Goal: Communication & Community: Answer question/provide support

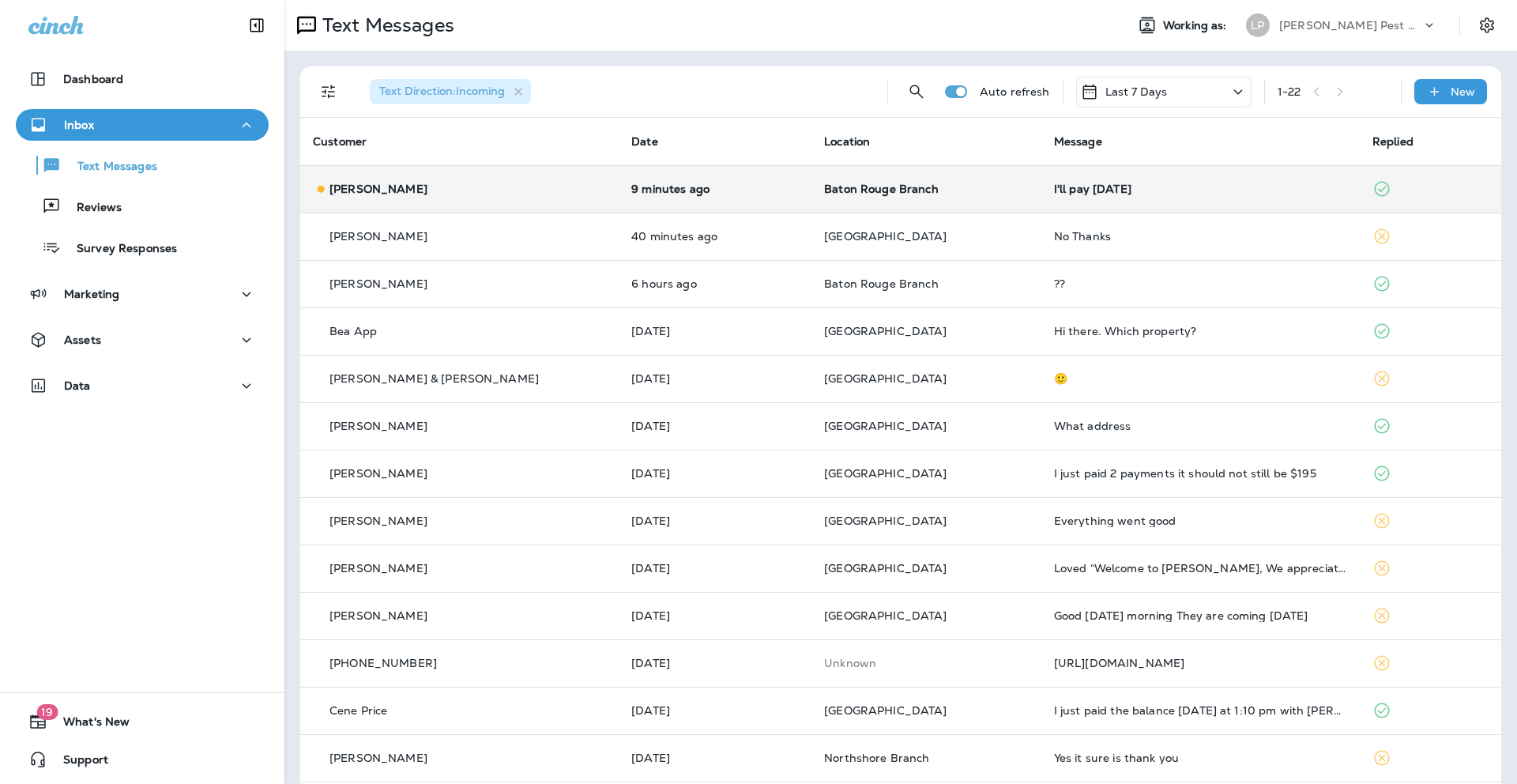
click at [1113, 187] on div "I'll pay [DATE]" at bounding box center [1201, 189] width 293 height 12
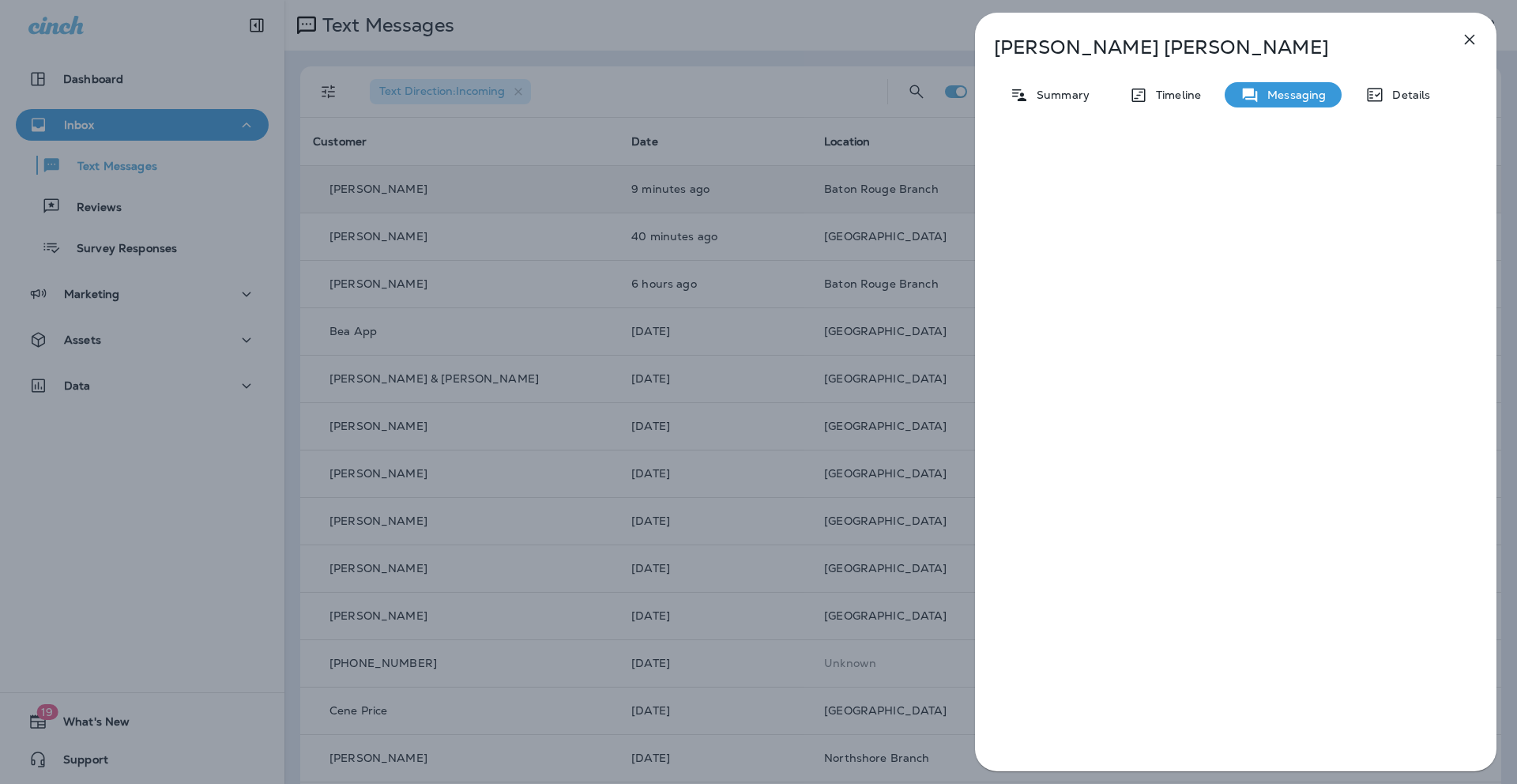
click at [1473, 38] on icon "button" at bounding box center [1469, 39] width 19 height 19
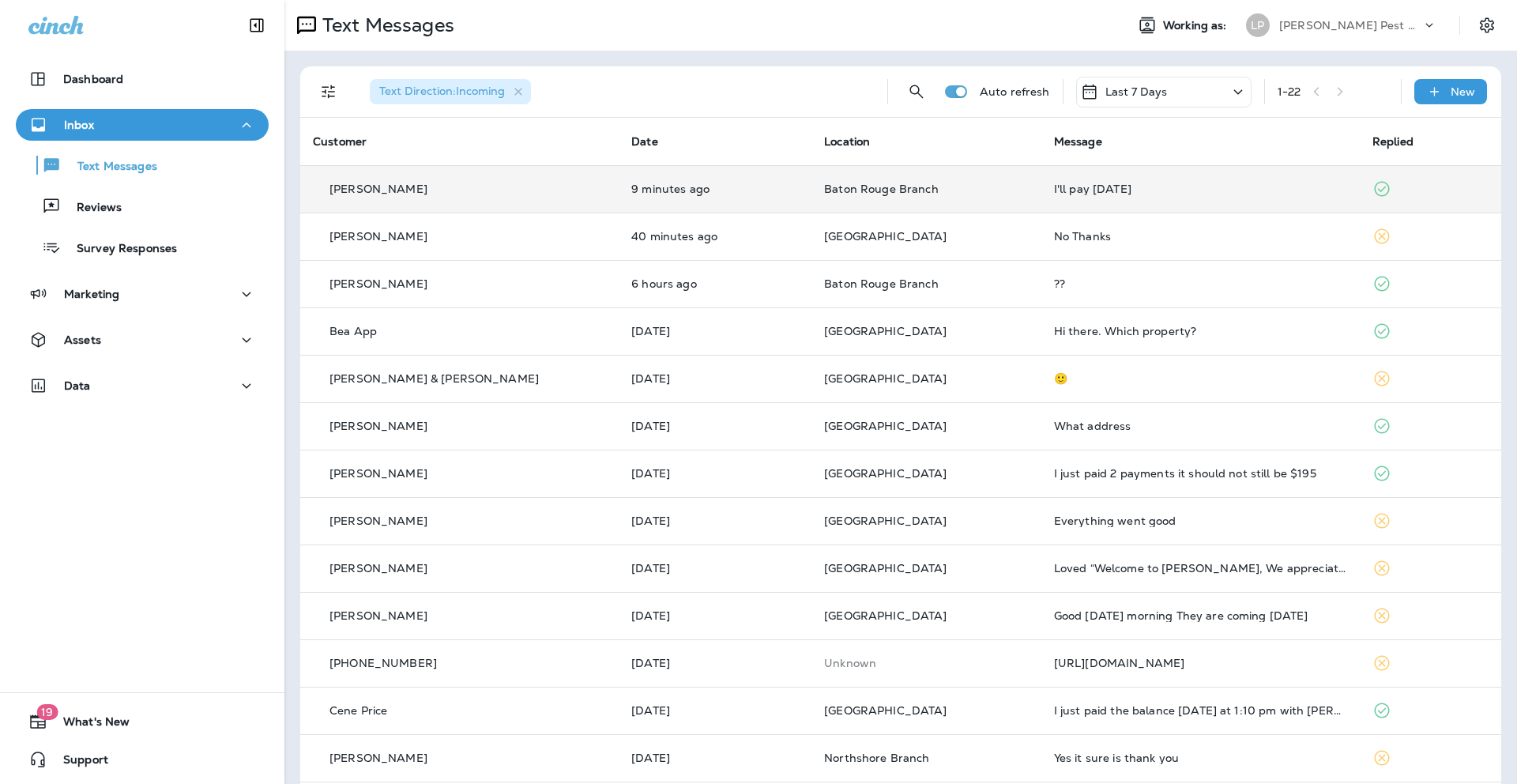
click at [1054, 198] on td "I'll pay [DATE]" at bounding box center [1201, 189] width 318 height 48
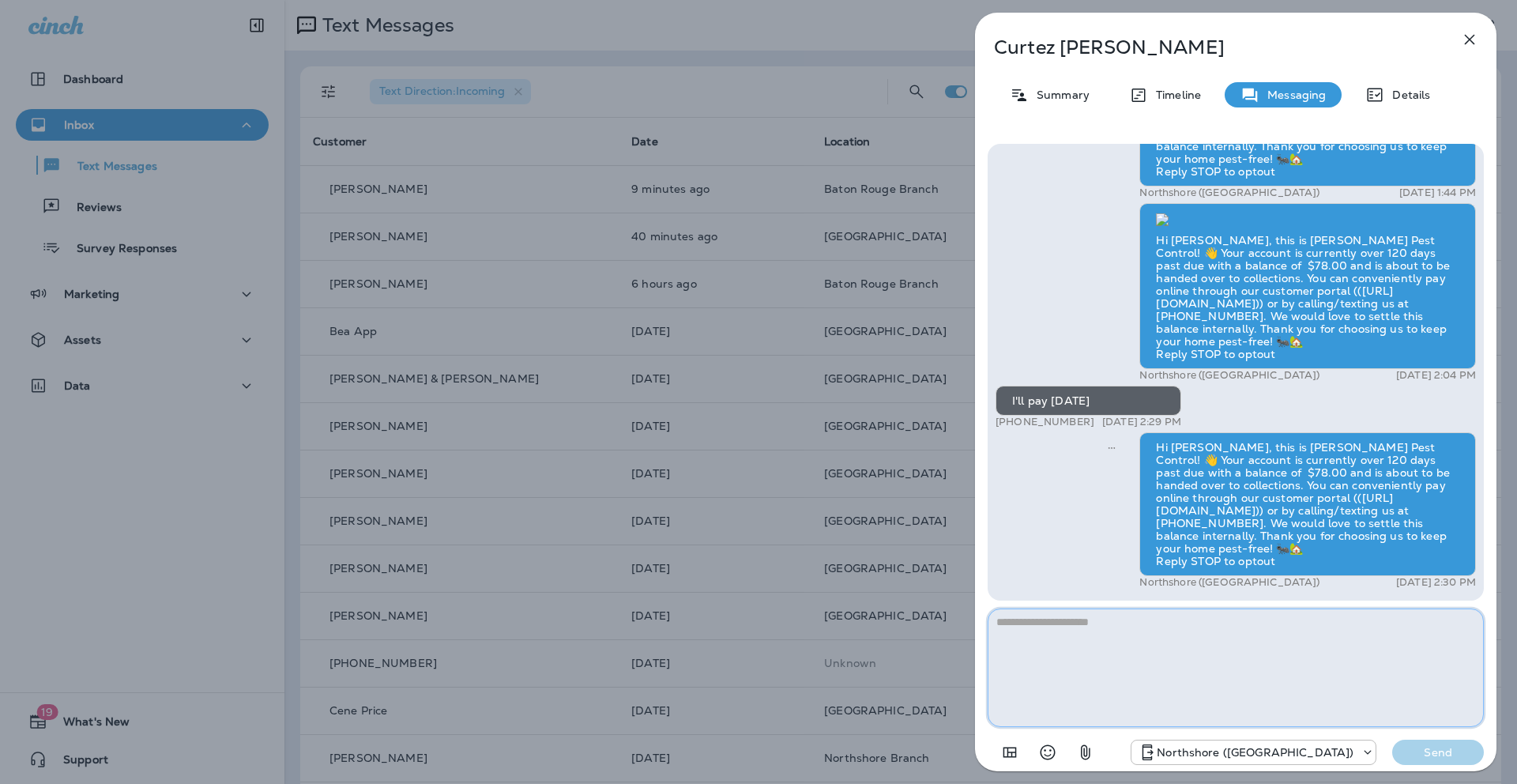
click at [1075, 623] on textarea at bounding box center [1236, 668] width 496 height 119
click at [1047, 755] on icon "Select an emoji" at bounding box center [1047, 751] width 19 height 19
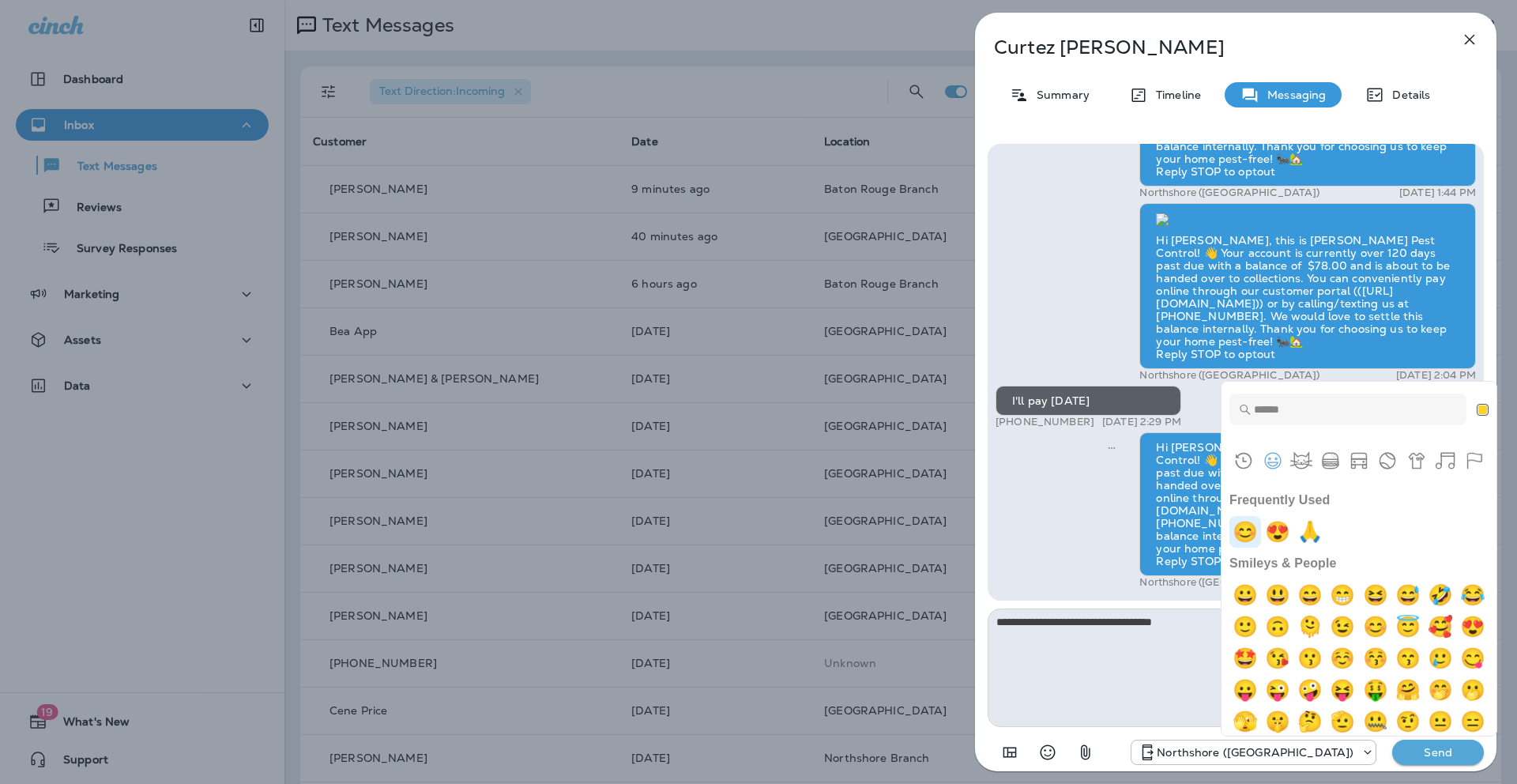
click at [1247, 527] on img "blush" at bounding box center [1246, 532] width 32 height 32
type textarea "**********"
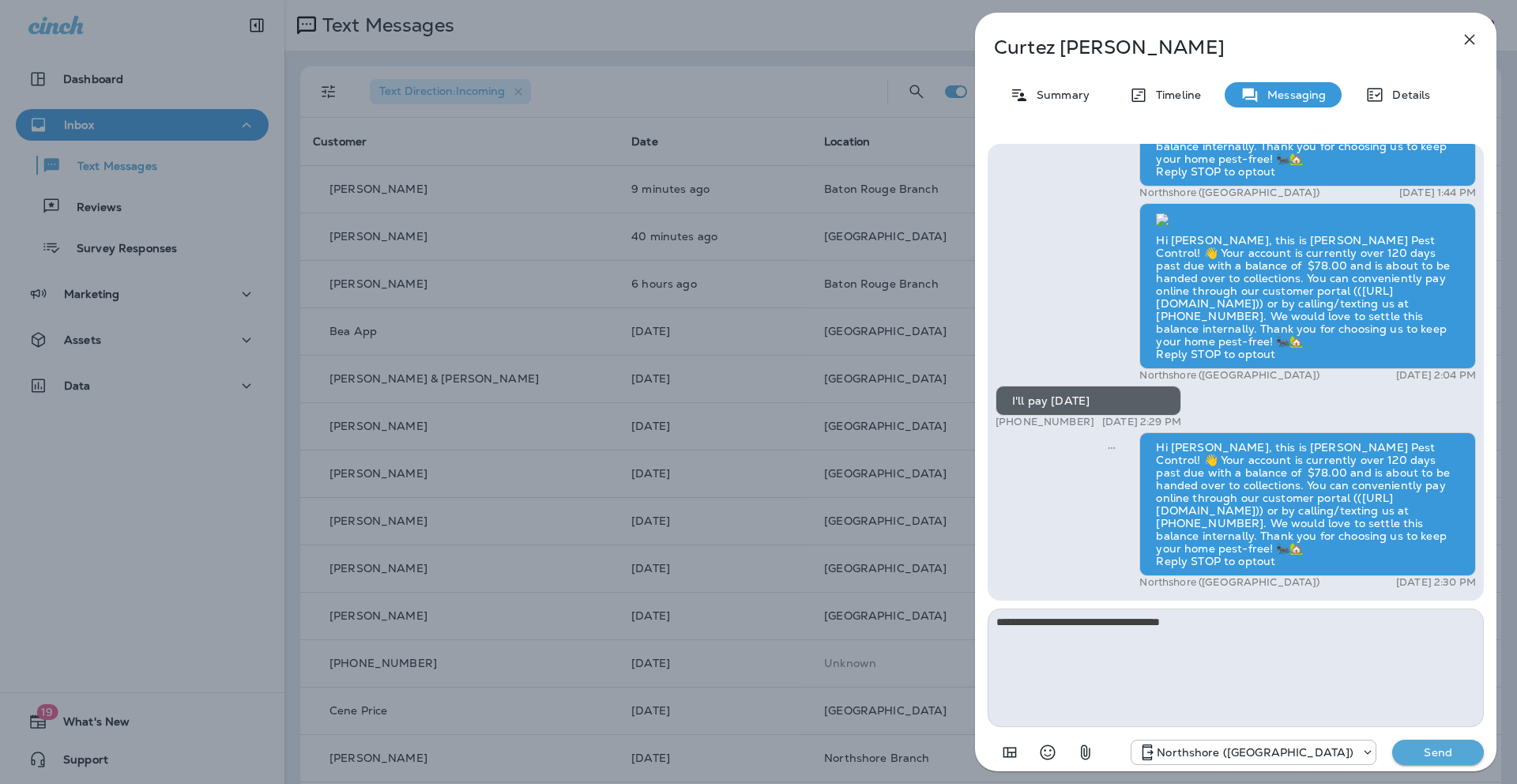
click at [1436, 752] on p "Send" at bounding box center [1438, 752] width 66 height 14
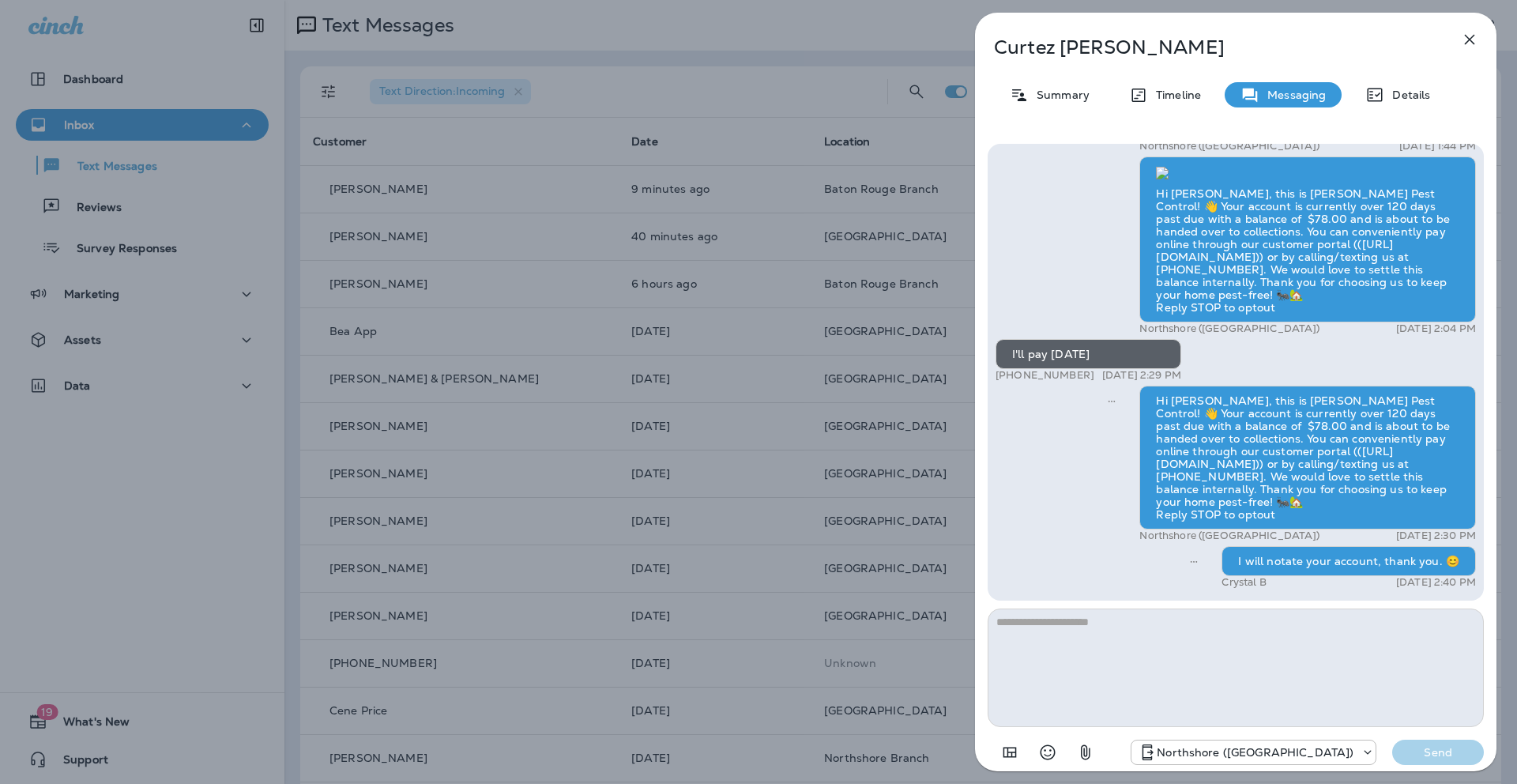
click at [1469, 35] on icon "button" at bounding box center [1469, 39] width 19 height 19
